Goal: Navigation & Orientation: Find specific page/section

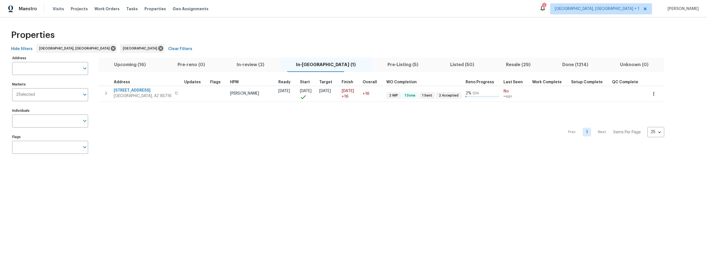
click at [438, 64] on span "Listed (50)" at bounding box center [462, 65] width 49 height 8
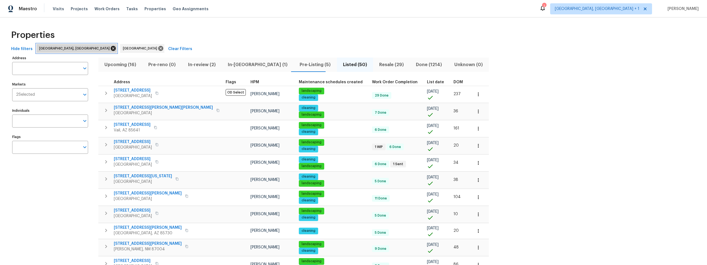
click at [111, 48] on icon at bounding box center [113, 48] width 5 height 5
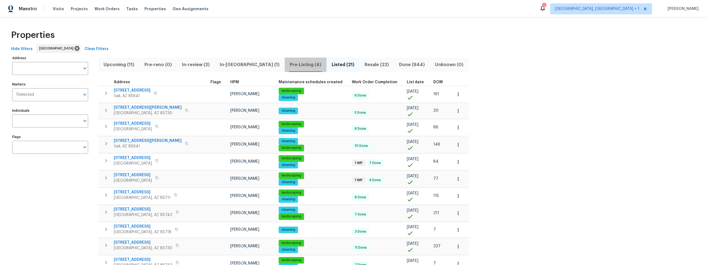
click at [288, 64] on span "Pre-Listing (4)" at bounding box center [305, 65] width 35 height 8
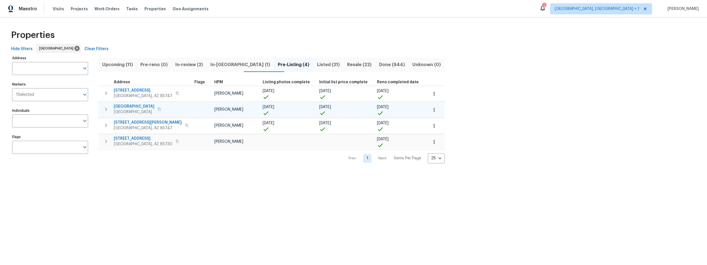
click at [137, 106] on span "7437 E Calle Sinaloa" at bounding box center [134, 107] width 41 height 6
click at [317, 64] on span "Listed (21)" at bounding box center [329, 65] width 24 height 8
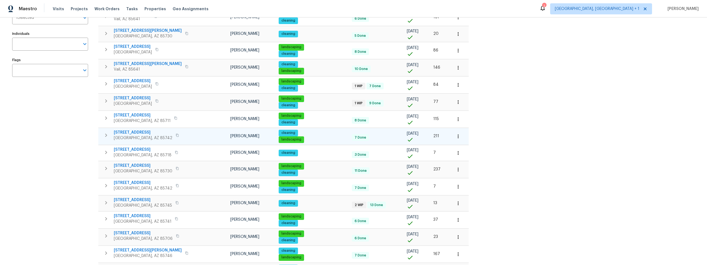
scroll to position [78, 0]
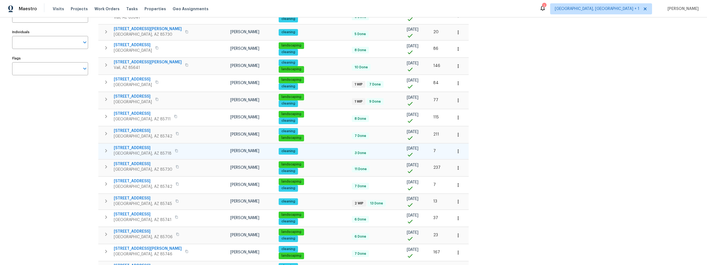
click at [142, 147] on span "2016 E River Rd Unit 101" at bounding box center [143, 148] width 58 height 6
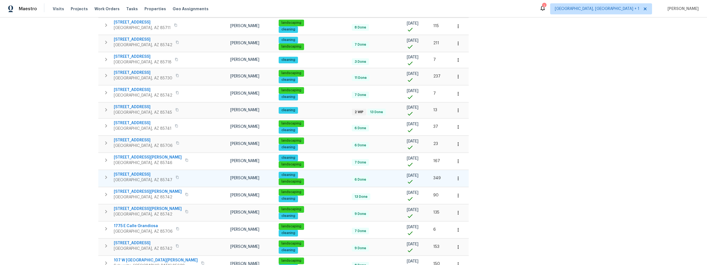
scroll to position [170, 0]
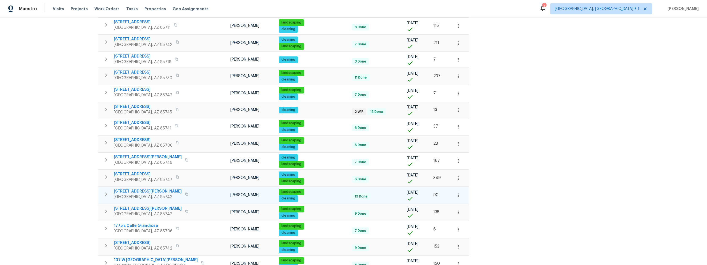
click at [133, 191] on span "5007 W Hurston Dr" at bounding box center [148, 191] width 68 height 6
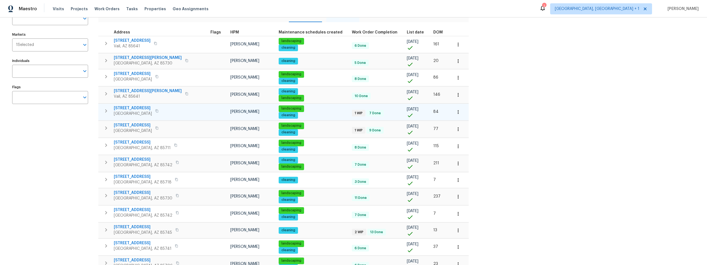
scroll to position [43, 0]
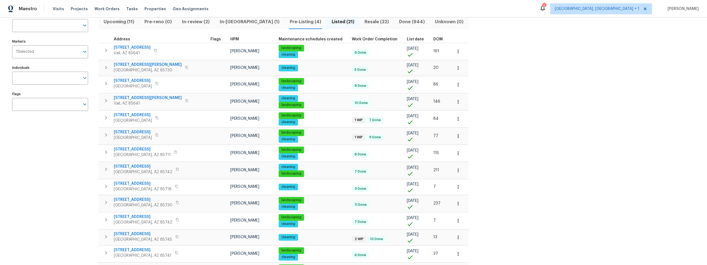
click at [288, 19] on span "Pre-Listing (4)" at bounding box center [305, 22] width 35 height 8
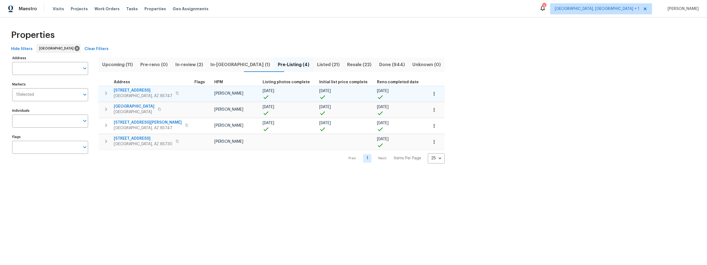
click at [138, 90] on span "9624 E Azuma Way" at bounding box center [143, 91] width 59 height 6
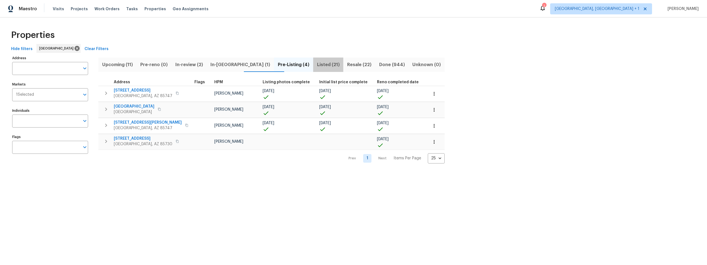
click at [317, 62] on span "Listed (21)" at bounding box center [329, 65] width 24 height 8
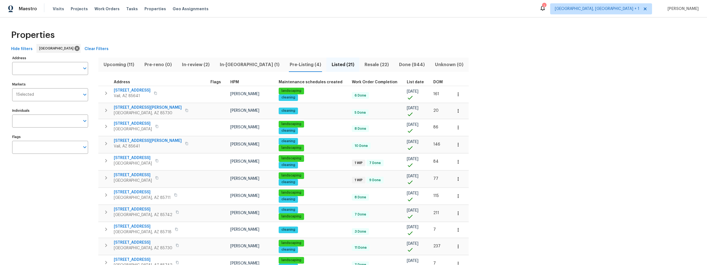
click at [288, 62] on span "Pre-Listing (4)" at bounding box center [305, 65] width 35 height 8
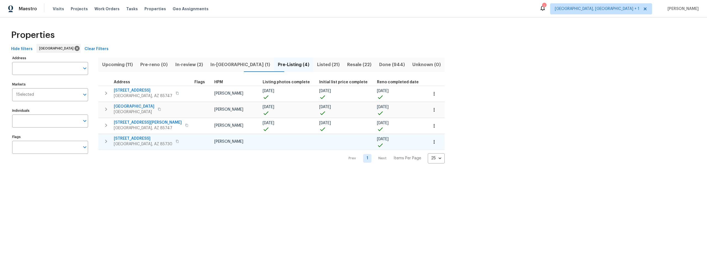
click at [144, 137] on span "3960 S Cedarwood Way" at bounding box center [143, 139] width 59 height 6
click at [317, 62] on span "Listed (21)" at bounding box center [329, 65] width 24 height 8
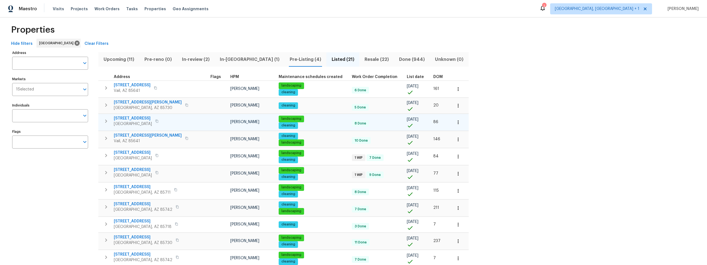
scroll to position [6, 0]
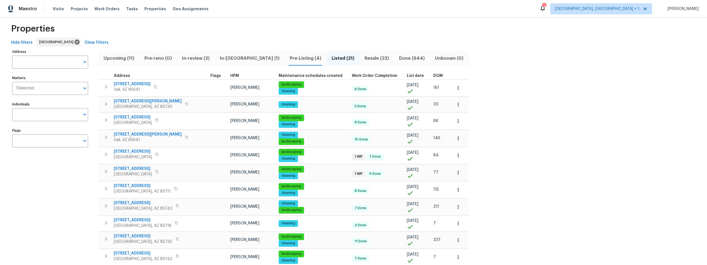
click at [231, 57] on span "In-reno (1)" at bounding box center [249, 58] width 63 height 8
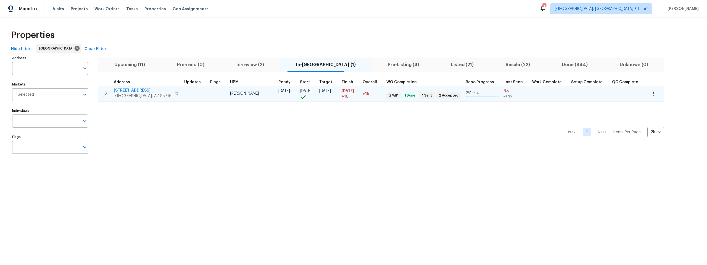
click at [201, 94] on td at bounding box center [195, 94] width 26 height 16
click at [140, 91] on span "3701 E 2nd St Apt A" at bounding box center [143, 91] width 58 height 6
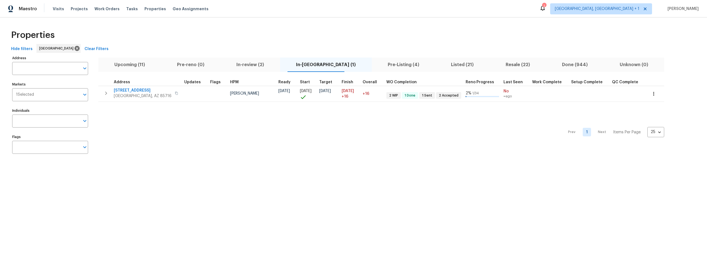
click at [127, 64] on span "Upcoming (11)" at bounding box center [130, 65] width 56 height 8
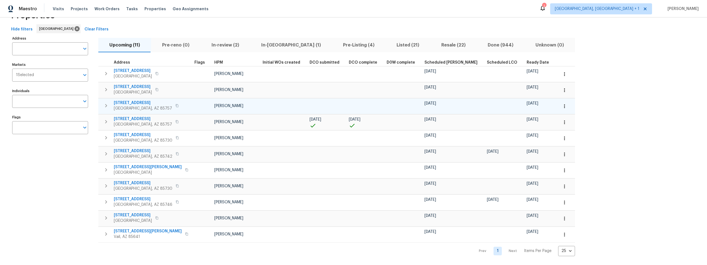
scroll to position [24, 0]
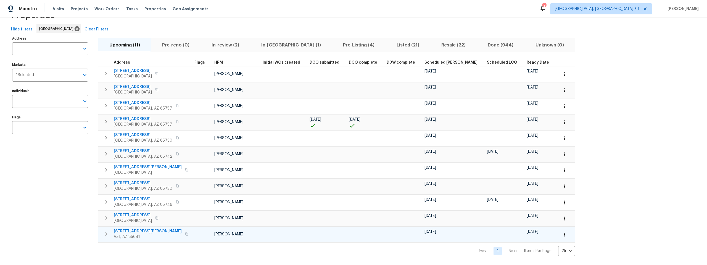
click at [138, 228] on span "12064 E Becker Dr" at bounding box center [148, 231] width 68 height 6
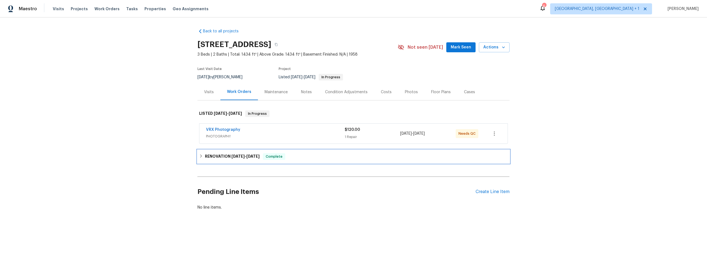
click at [199, 157] on icon at bounding box center [201, 156] width 4 height 4
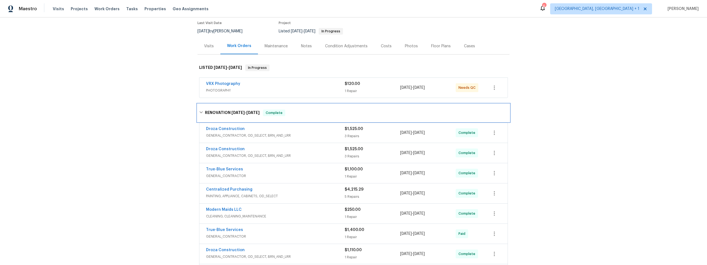
scroll to position [48, 0]
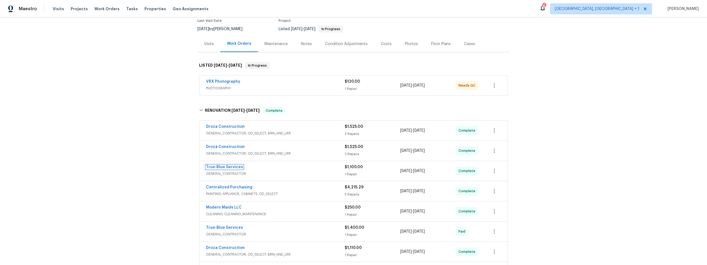
click at [225, 166] on link "True-Blue Services" at bounding box center [224, 167] width 37 height 4
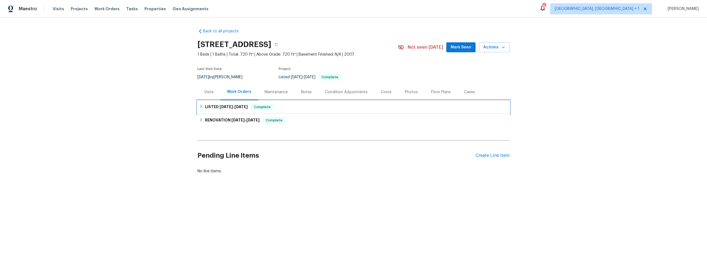
click at [199, 106] on icon at bounding box center [201, 106] width 4 height 4
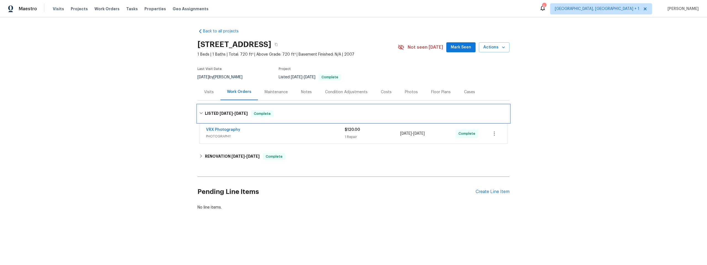
click at [199, 108] on div "LISTED 8/20/25 - 8/21/25 Complete" at bounding box center [354, 114] width 312 height 18
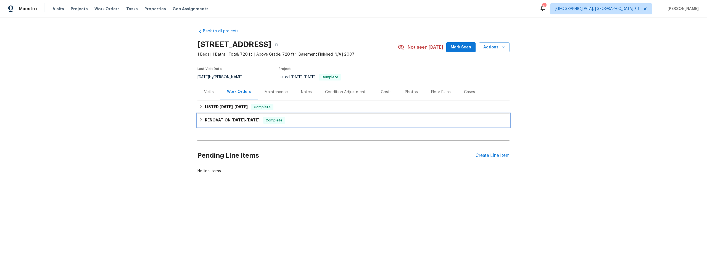
click at [199, 120] on icon at bounding box center [201, 120] width 4 height 4
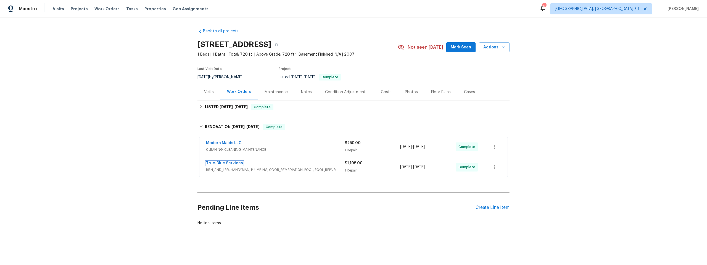
click at [232, 162] on link "True-Blue Services" at bounding box center [224, 163] width 37 height 4
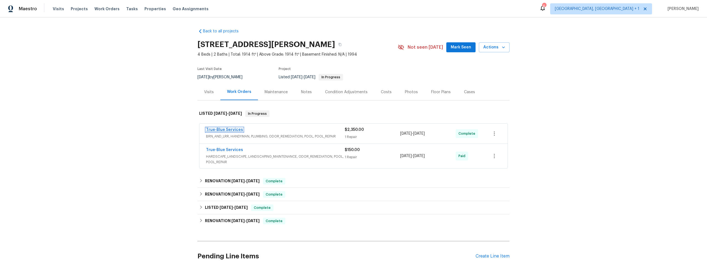
click at [220, 128] on link "True-Blue Services" at bounding box center [224, 130] width 37 height 4
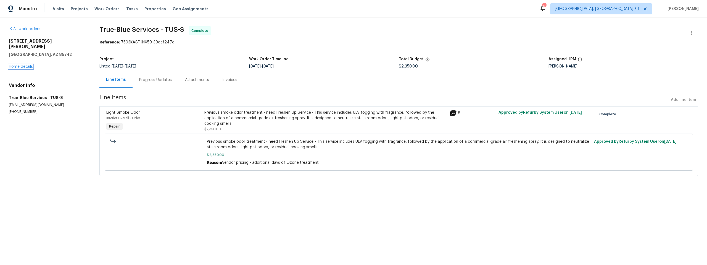
click at [24, 65] on link "Home details" at bounding box center [21, 67] width 24 height 4
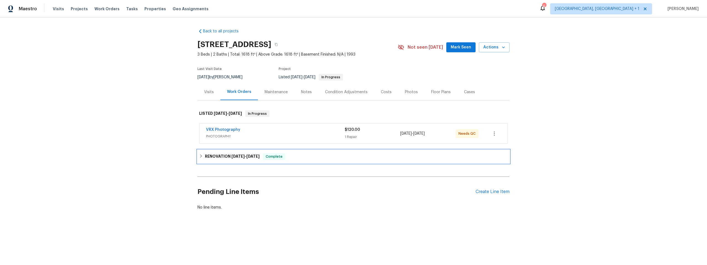
click at [199, 155] on icon at bounding box center [201, 156] width 4 height 4
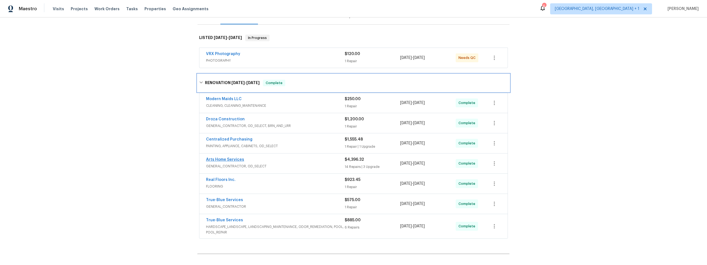
scroll to position [91, 0]
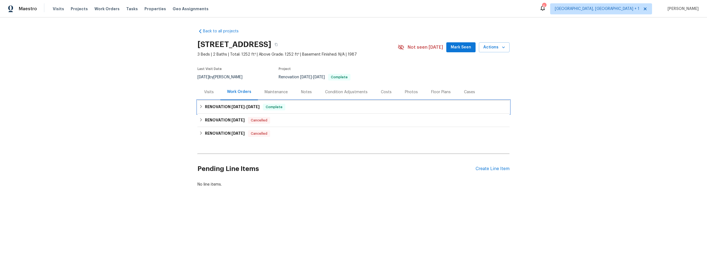
click at [200, 106] on icon at bounding box center [201, 106] width 2 height 3
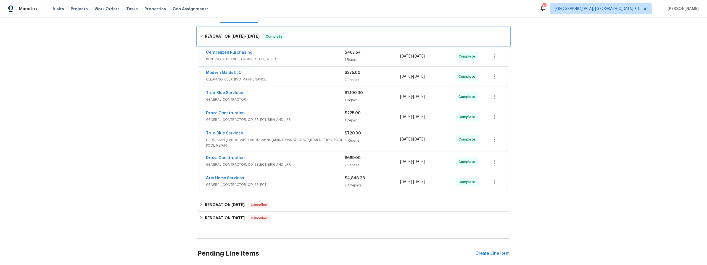
scroll to position [83, 0]
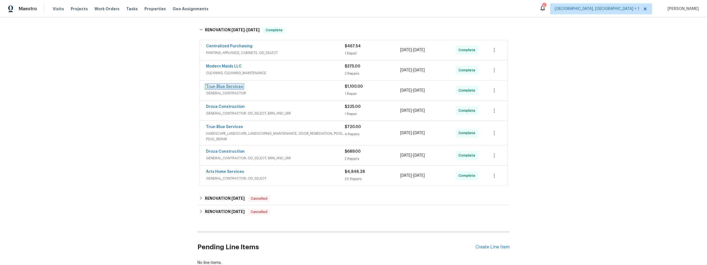
click at [219, 86] on link "True-Blue Services" at bounding box center [224, 87] width 37 height 4
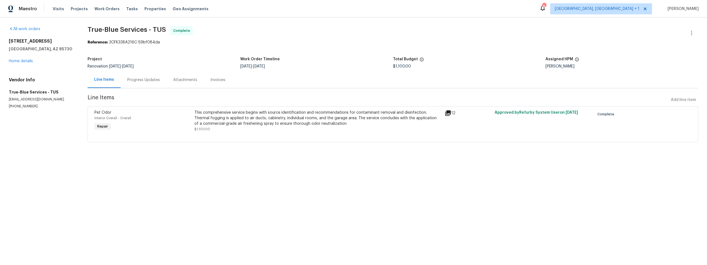
click at [447, 112] on icon at bounding box center [448, 113] width 6 height 6
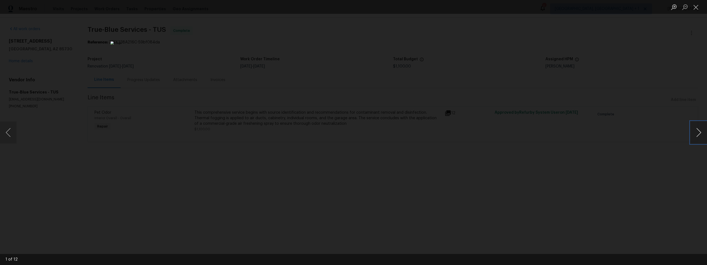
click at [699, 132] on button "Next image" at bounding box center [699, 132] width 17 height 22
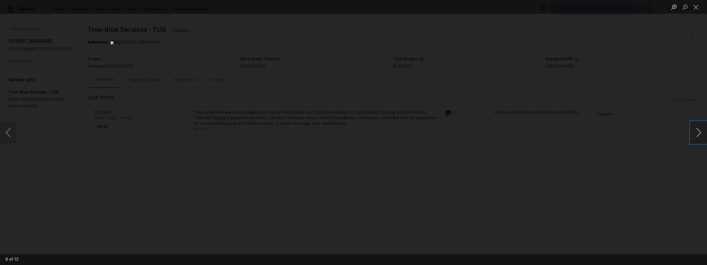
click at [699, 132] on button "Next image" at bounding box center [699, 132] width 17 height 22
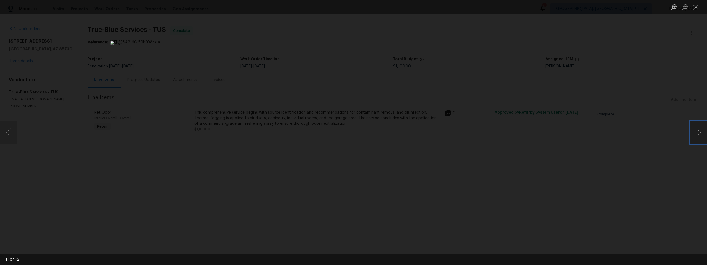
click at [699, 132] on button "Next image" at bounding box center [699, 132] width 17 height 22
click at [575, 149] on div "Lightbox" at bounding box center [353, 132] width 707 height 265
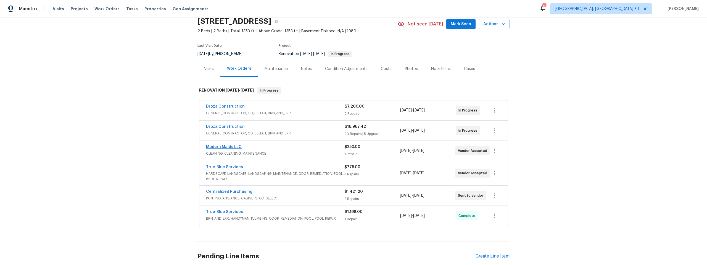
scroll to position [23, 0]
click at [231, 211] on link "True-Blue Services" at bounding box center [224, 211] width 37 height 4
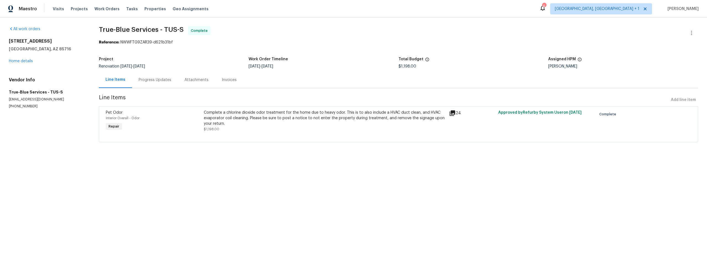
click at [451, 112] on icon at bounding box center [453, 113] width 6 height 6
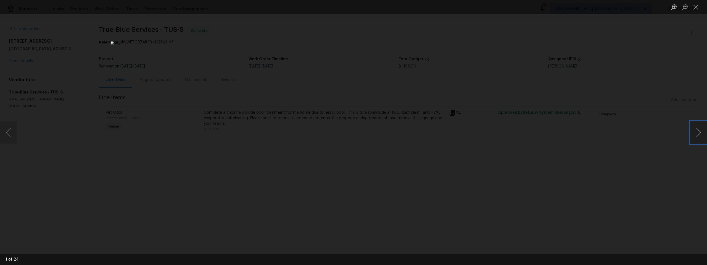
click at [699, 134] on button "Next image" at bounding box center [699, 132] width 17 height 22
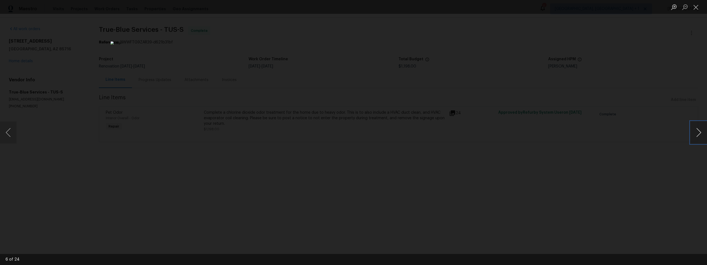
click at [699, 134] on button "Next image" at bounding box center [699, 132] width 17 height 22
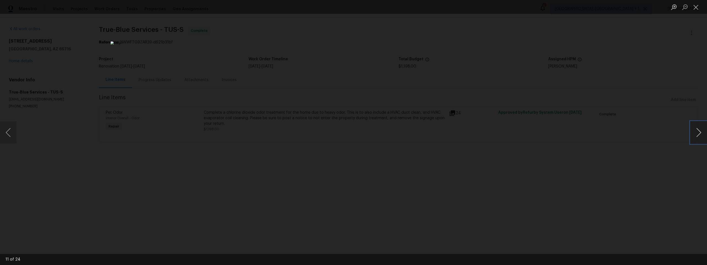
click at [699, 134] on button "Next image" at bounding box center [699, 132] width 17 height 22
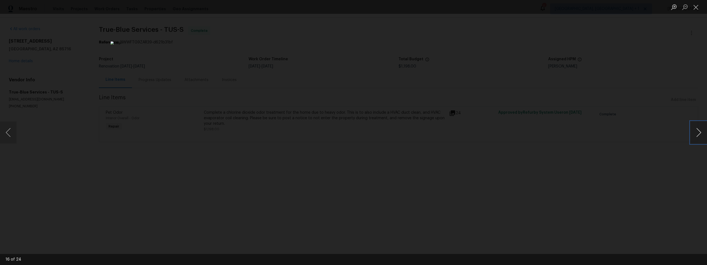
click at [699, 134] on button "Next image" at bounding box center [699, 132] width 17 height 22
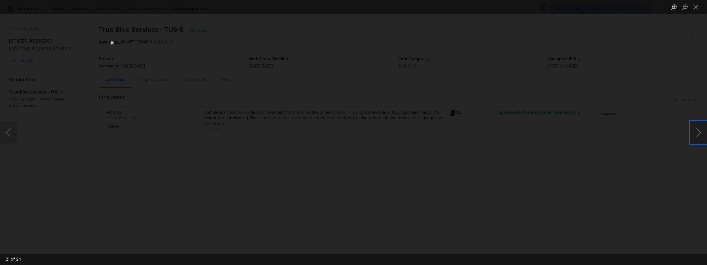
click at [699, 134] on button "Next image" at bounding box center [699, 132] width 17 height 22
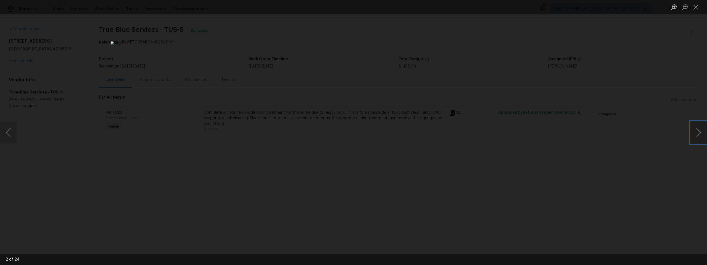
click at [699, 134] on button "Next image" at bounding box center [699, 132] width 17 height 22
click at [619, 138] on div "Lightbox" at bounding box center [353, 132] width 707 height 265
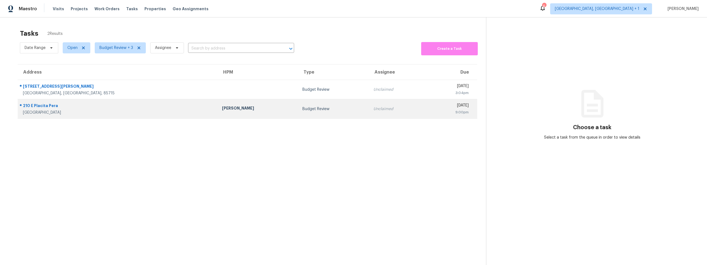
click at [78, 108] on div "210 E Placita Pera" at bounding box center [118, 106] width 190 height 7
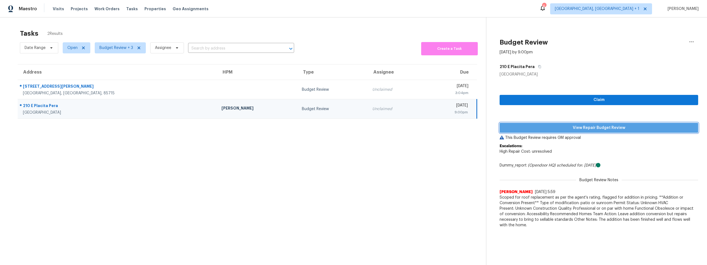
click at [544, 132] on button "View Repair Budget Review" at bounding box center [599, 128] width 199 height 10
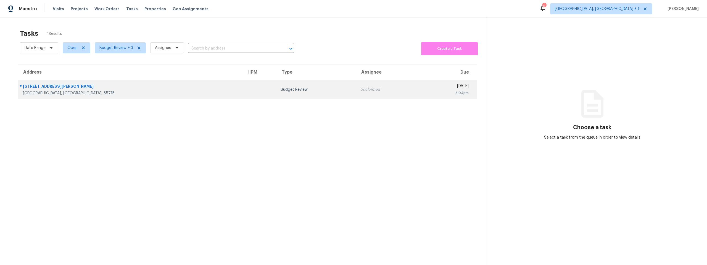
click at [242, 91] on td at bounding box center [259, 89] width 34 height 19
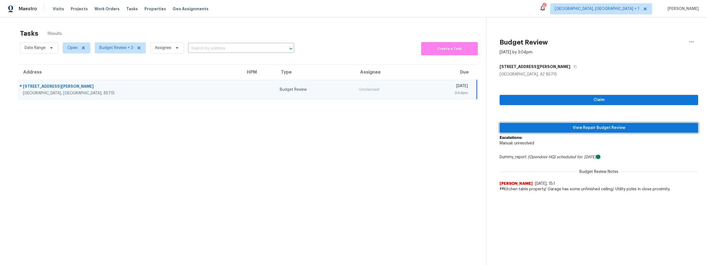
click at [558, 127] on span "View Repair Budget Review" at bounding box center [599, 127] width 190 height 7
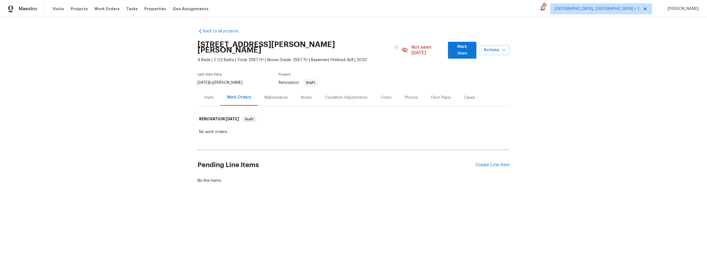
click at [207, 89] on div "Visits" at bounding box center [209, 97] width 23 height 16
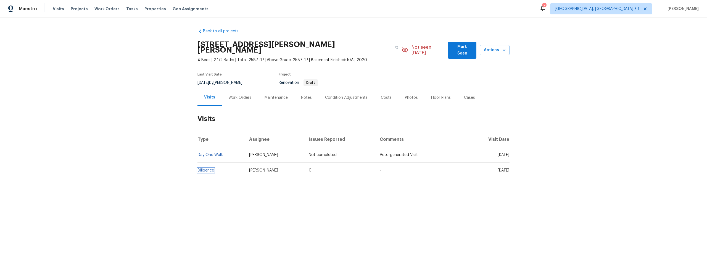
click at [204, 168] on link "Diligence" at bounding box center [206, 170] width 16 height 4
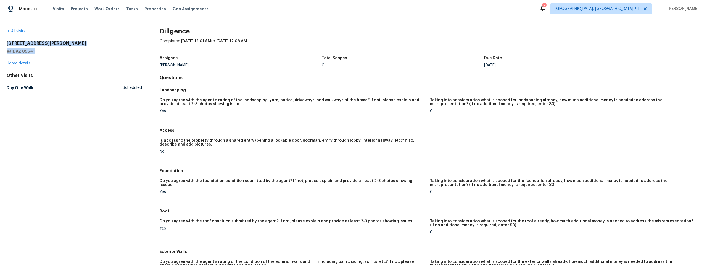
drag, startPoint x: 35, startPoint y: 51, endPoint x: 7, endPoint y: 42, distance: 29.5
click at [7, 42] on div "12064 E Becker Dr Vail, AZ 85641" at bounding box center [74, 47] width 135 height 13
copy div "12064 E Becker Dr Vail, AZ 85641"
click at [23, 62] on link "Home details" at bounding box center [19, 63] width 24 height 4
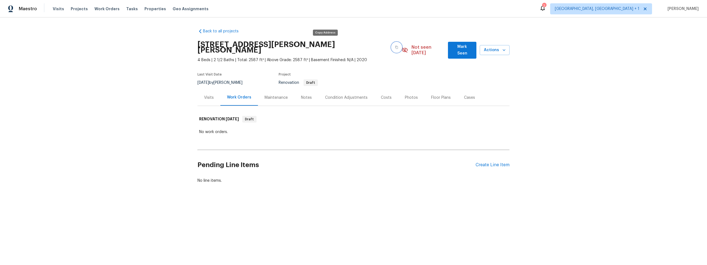
click at [392, 44] on button "button" at bounding box center [397, 47] width 10 height 10
drag, startPoint x: 327, startPoint y: 44, endPoint x: 334, endPoint y: 41, distance: 8.0
click at [392, 44] on button "button" at bounding box center [397, 47] width 10 height 10
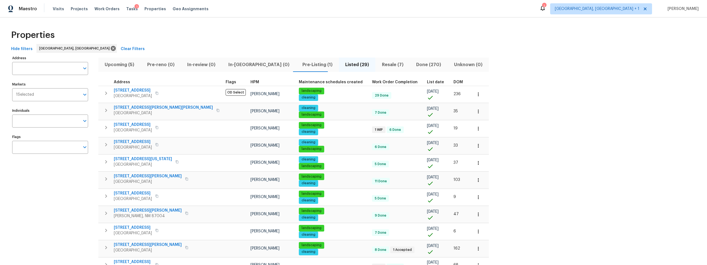
scroll to position [273, 0]
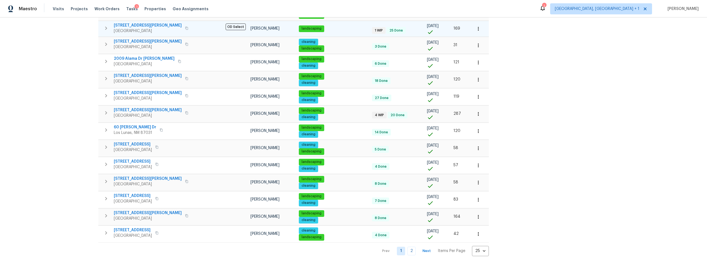
click at [142, 23] on span "35 Sandia Heights Dr NE" at bounding box center [148, 26] width 68 height 6
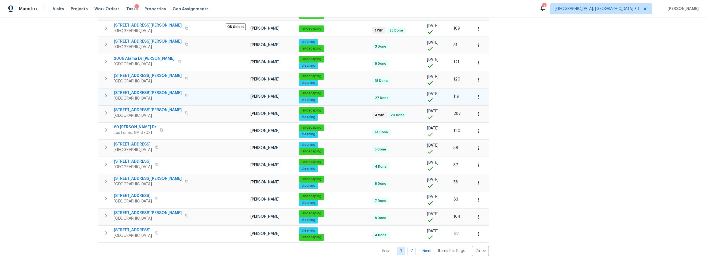
click at [126, 90] on span "7001 Edwina Ave NE" at bounding box center [148, 93] width 68 height 6
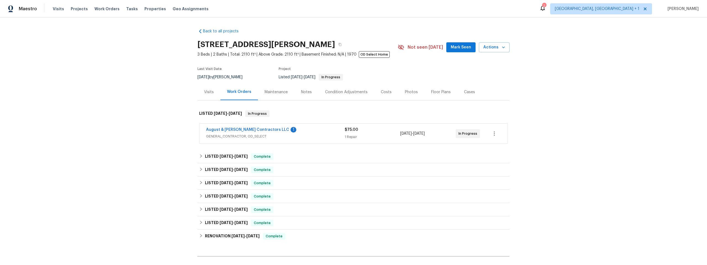
click at [304, 90] on div "Notes" at bounding box center [306, 92] width 11 height 6
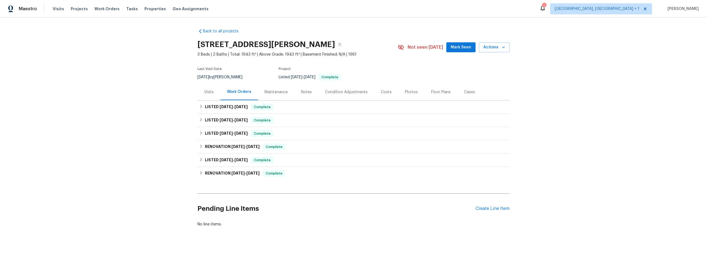
click at [308, 91] on div "Notes" at bounding box center [306, 92] width 11 height 6
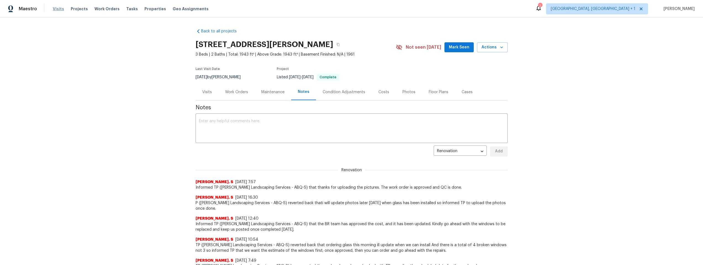
click at [59, 9] on span "Visits" at bounding box center [58, 9] width 11 height 6
